Goal: Navigation & Orientation: Find specific page/section

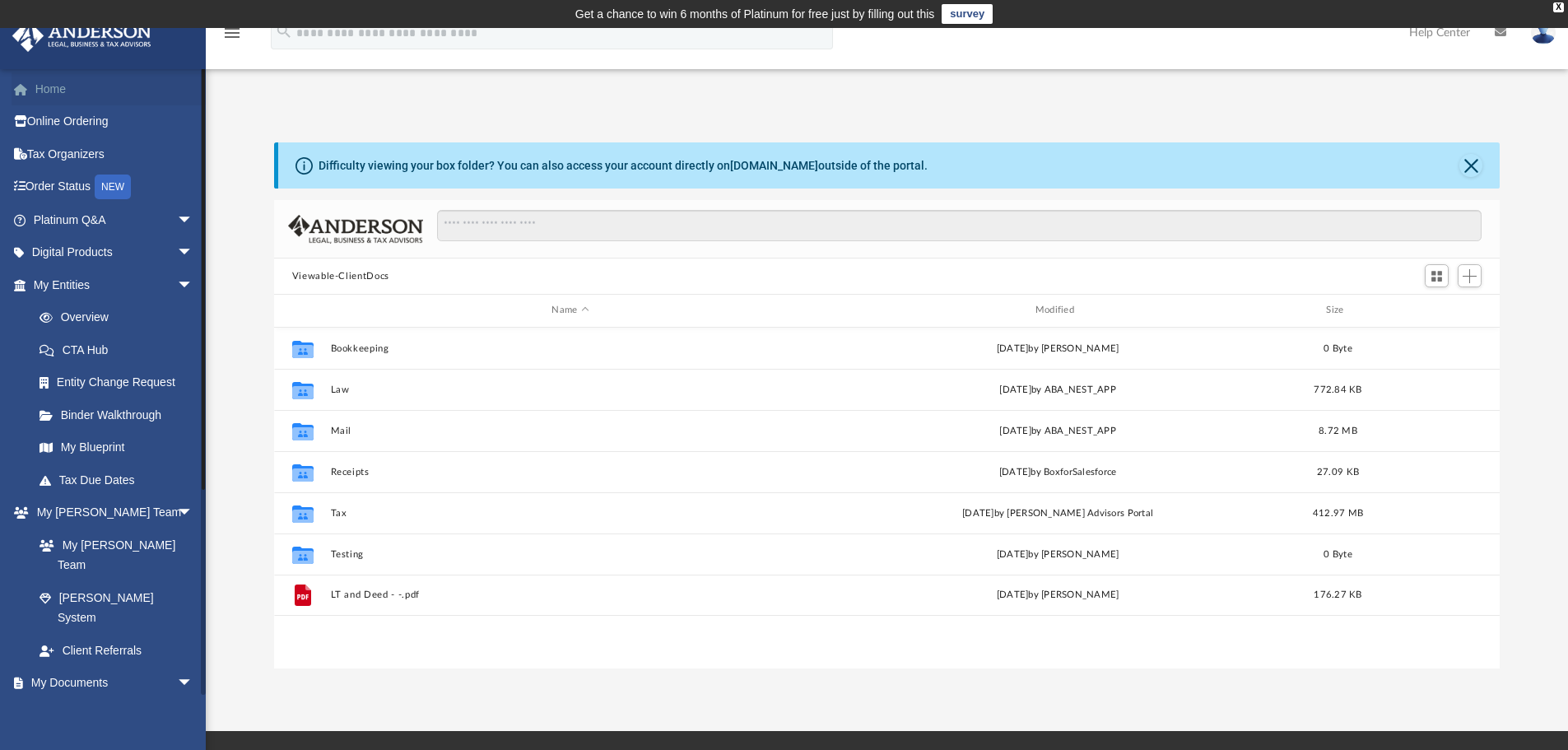
scroll to position [362, 1213]
click at [64, 86] on link "Home" at bounding box center [115, 88] width 207 height 33
click at [63, 88] on link "Home" at bounding box center [115, 88] width 207 height 33
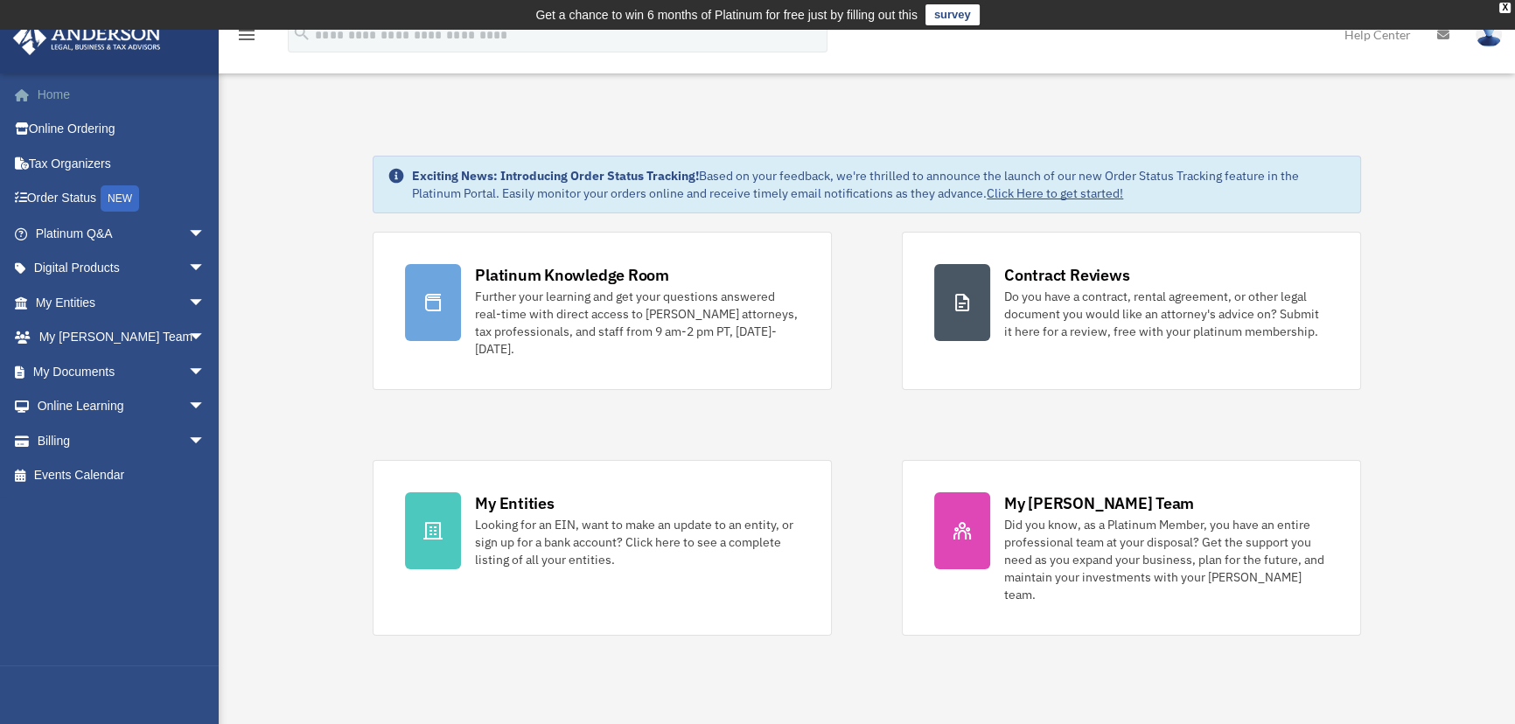
click at [63, 95] on link "Home" at bounding box center [122, 94] width 220 height 35
click at [187, 233] on span "arrow_drop_down" at bounding box center [204, 234] width 35 height 36
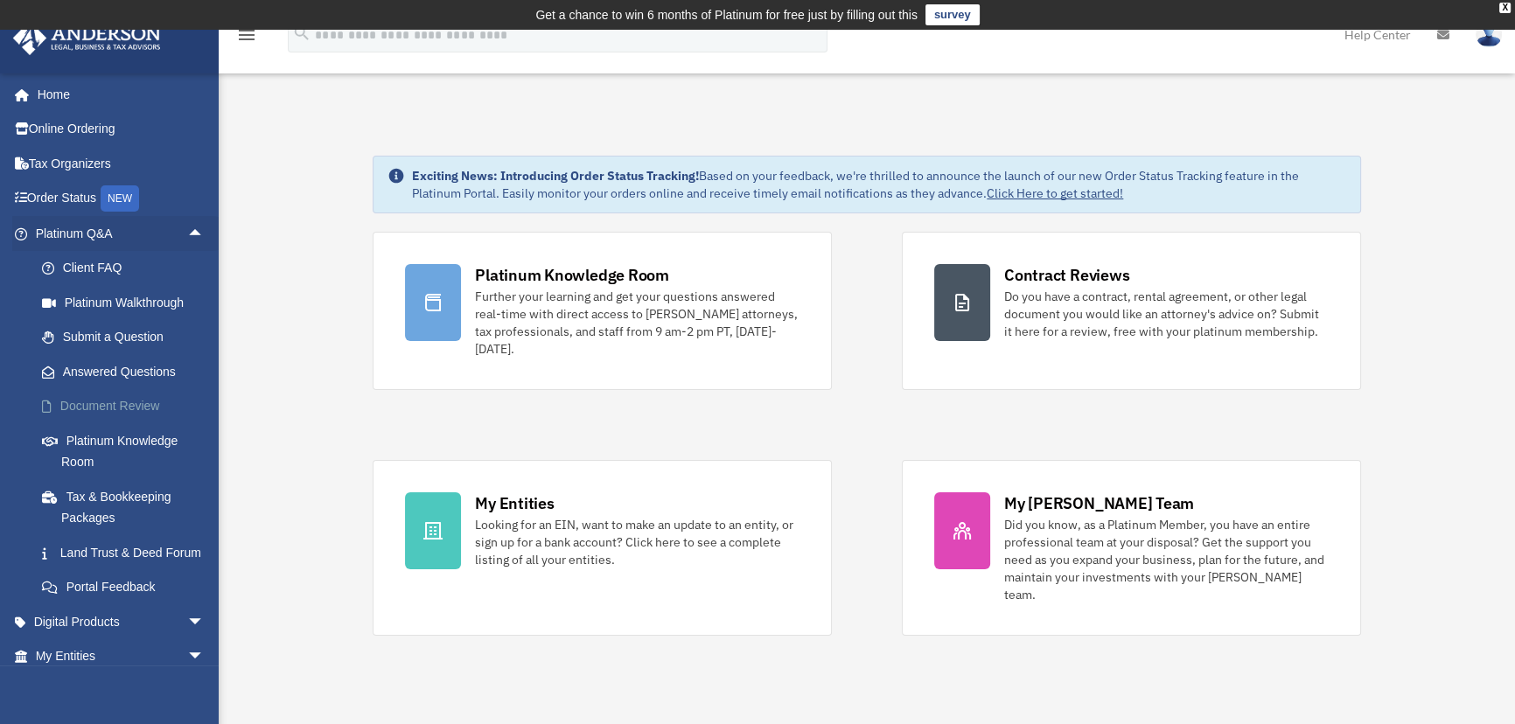
click at [100, 402] on link "Document Review" at bounding box center [127, 406] width 206 height 35
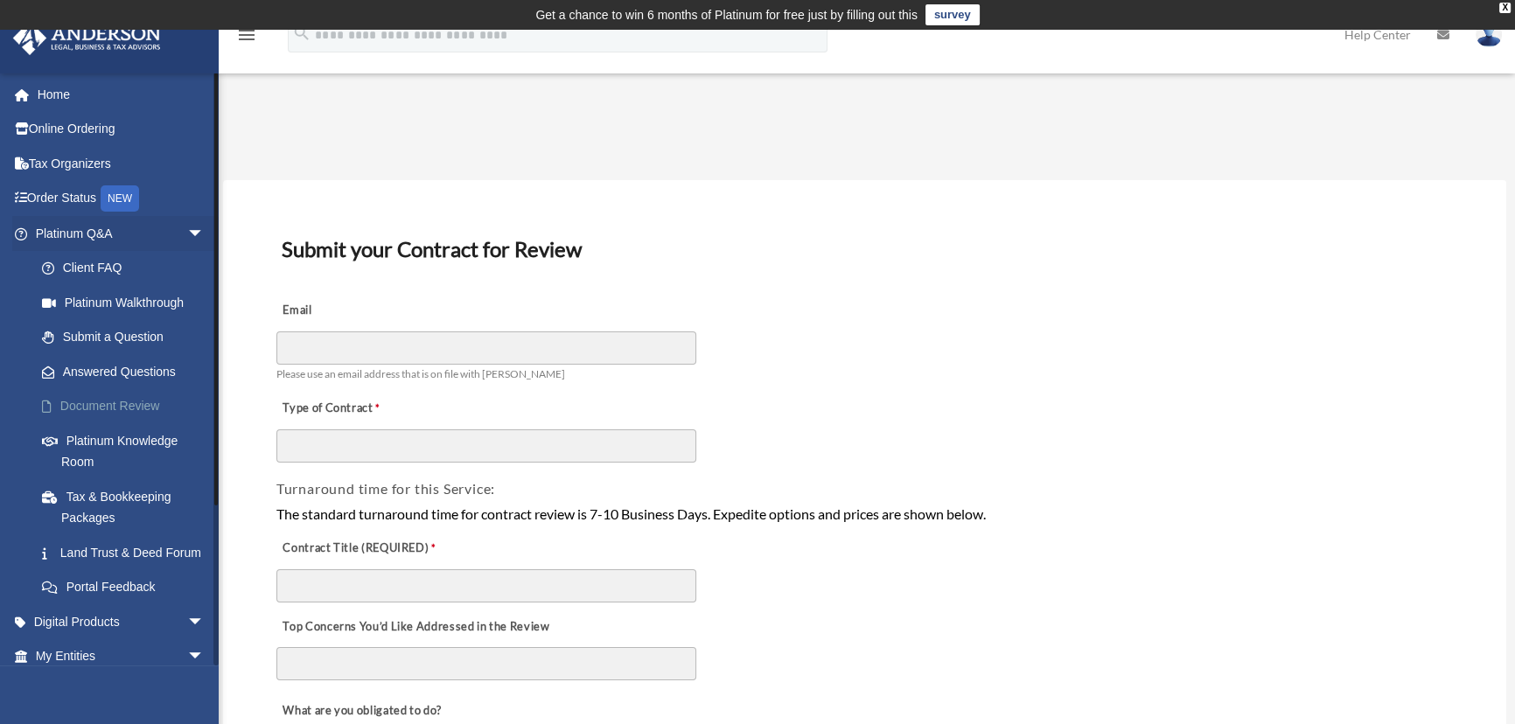
click at [77, 396] on link "Document Review" at bounding box center [127, 406] width 206 height 35
click at [74, 444] on link "Platinum Knowledge Room" at bounding box center [127, 451] width 206 height 56
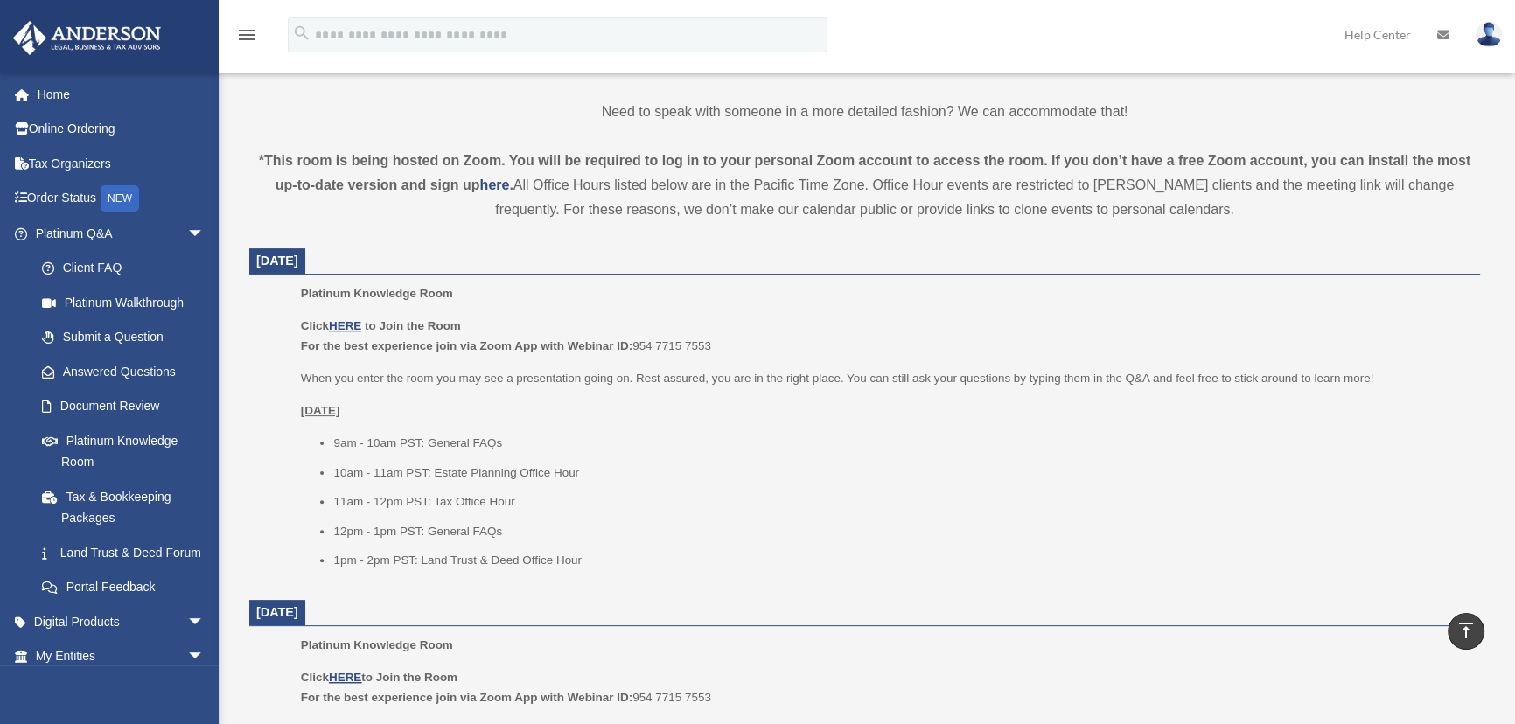
scroll to position [556, 0]
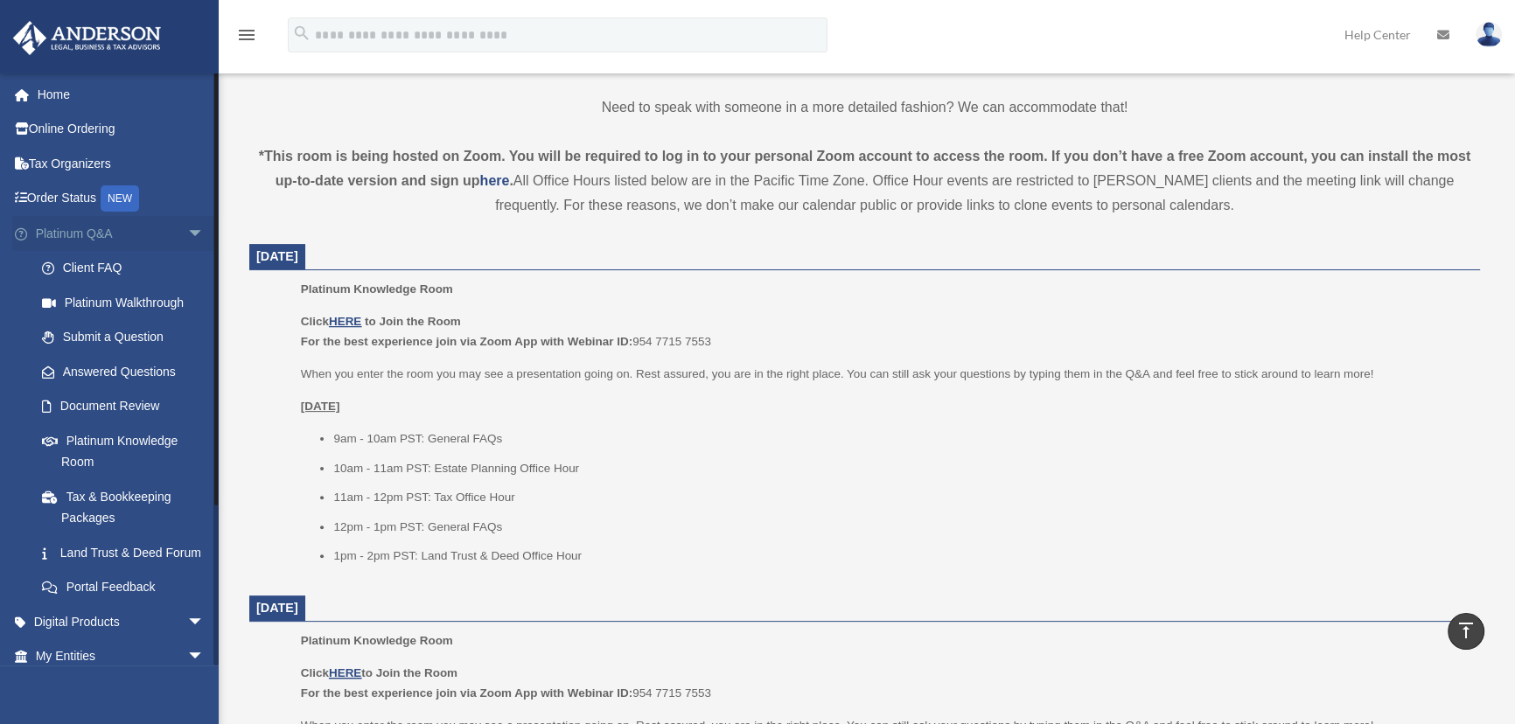
click at [187, 227] on span "arrow_drop_down" at bounding box center [204, 234] width 35 height 36
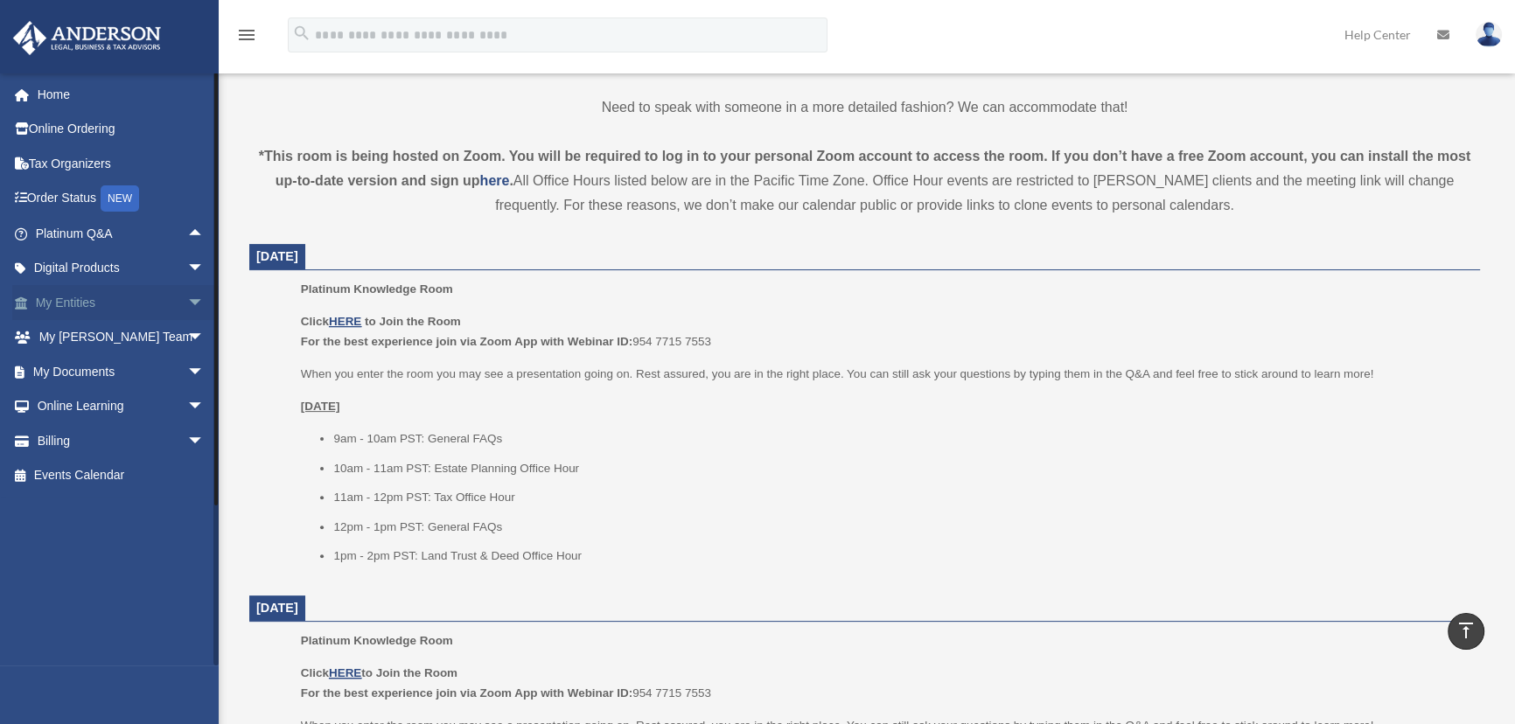
click at [187, 297] on span "arrow_drop_down" at bounding box center [204, 303] width 35 height 36
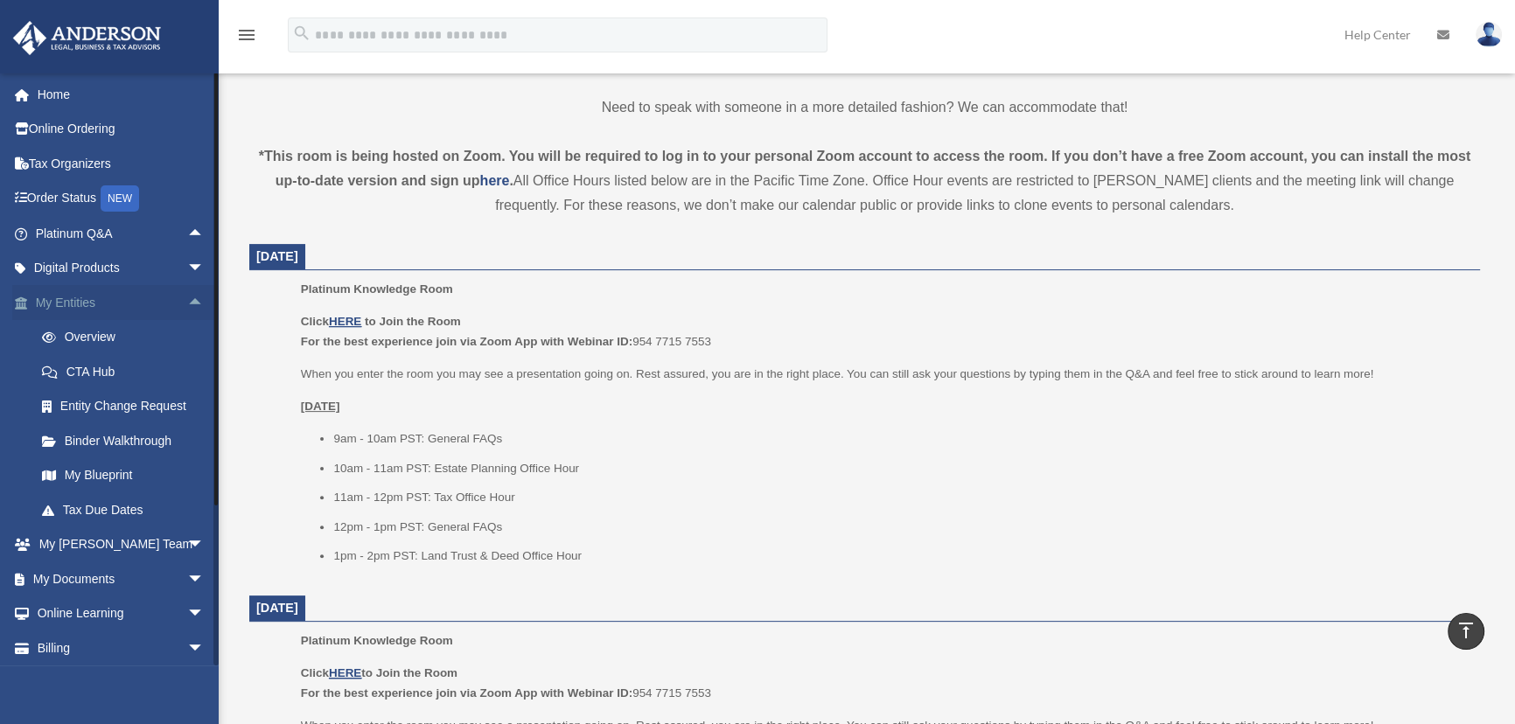
drag, startPoint x: 183, startPoint y: 297, endPoint x: 181, endPoint y: 287, distance: 9.8
click at [187, 296] on span "arrow_drop_up" at bounding box center [204, 303] width 35 height 36
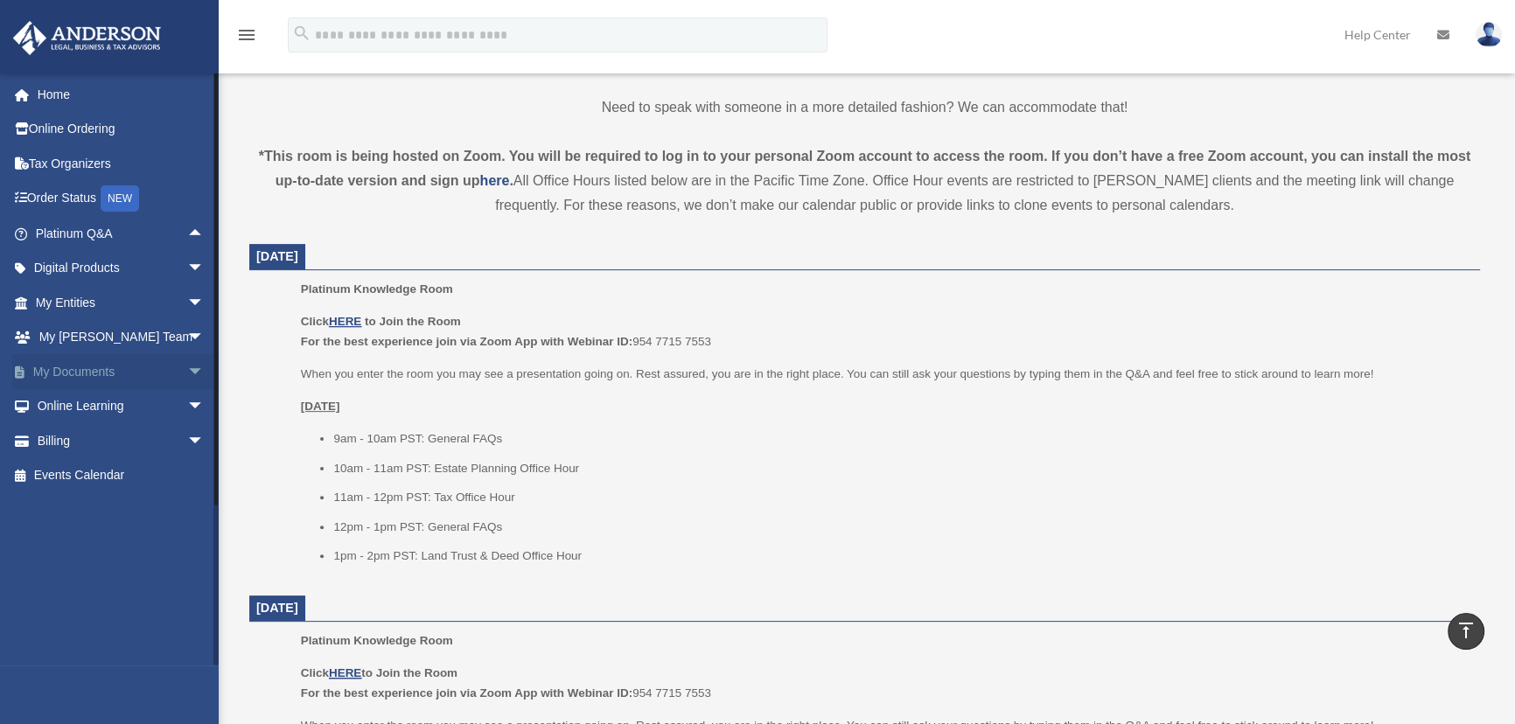
click at [187, 370] on span "arrow_drop_down" at bounding box center [204, 372] width 35 height 36
